Goal: Information Seeking & Learning: Check status

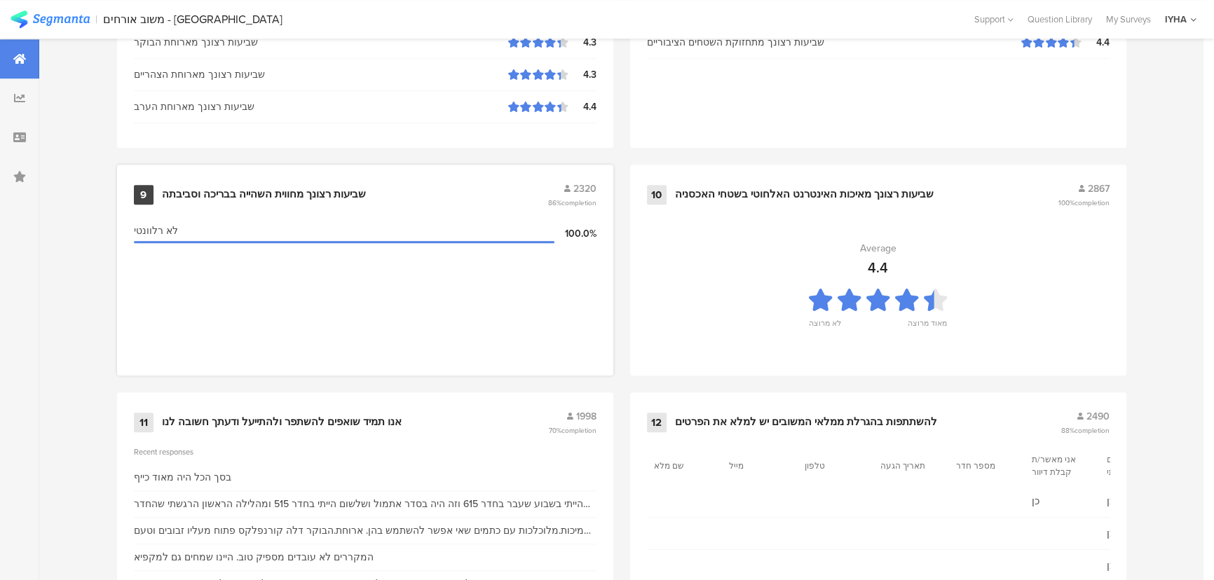
scroll to position [1473, 0]
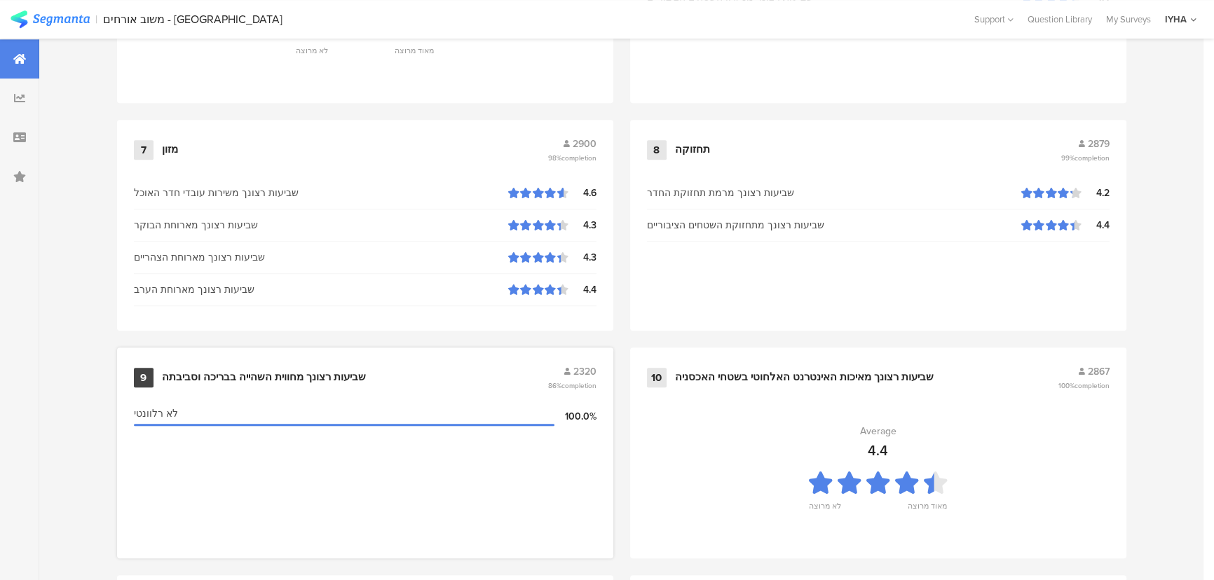
scroll to position [1473, 0]
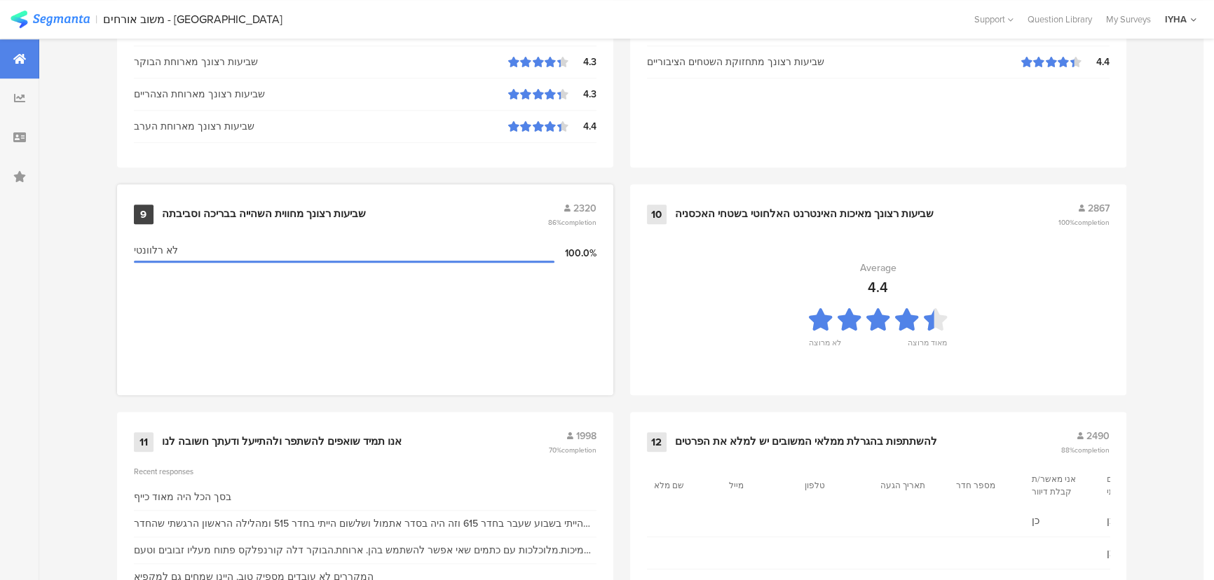
scroll to position [1473, 0]
